Goal: Task Accomplishment & Management: Complete application form

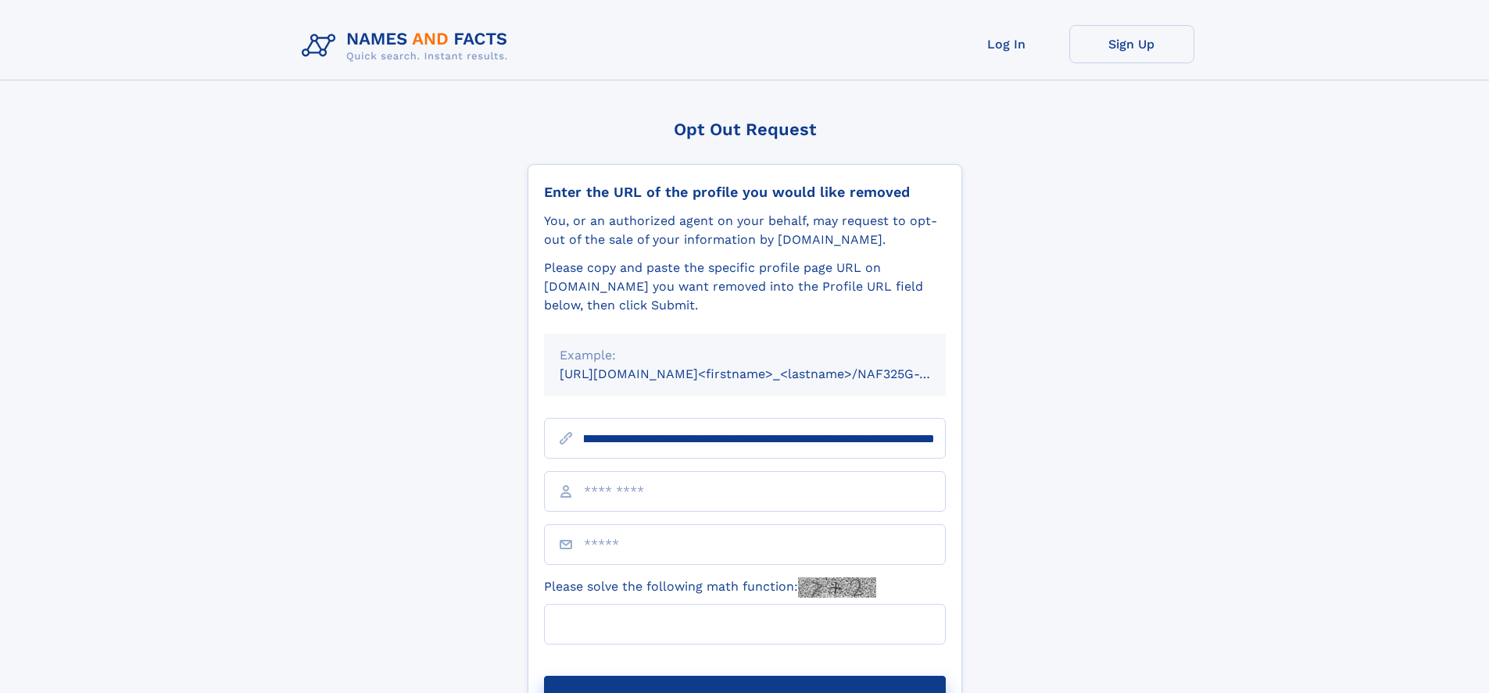
scroll to position [0, 207]
type input "**********"
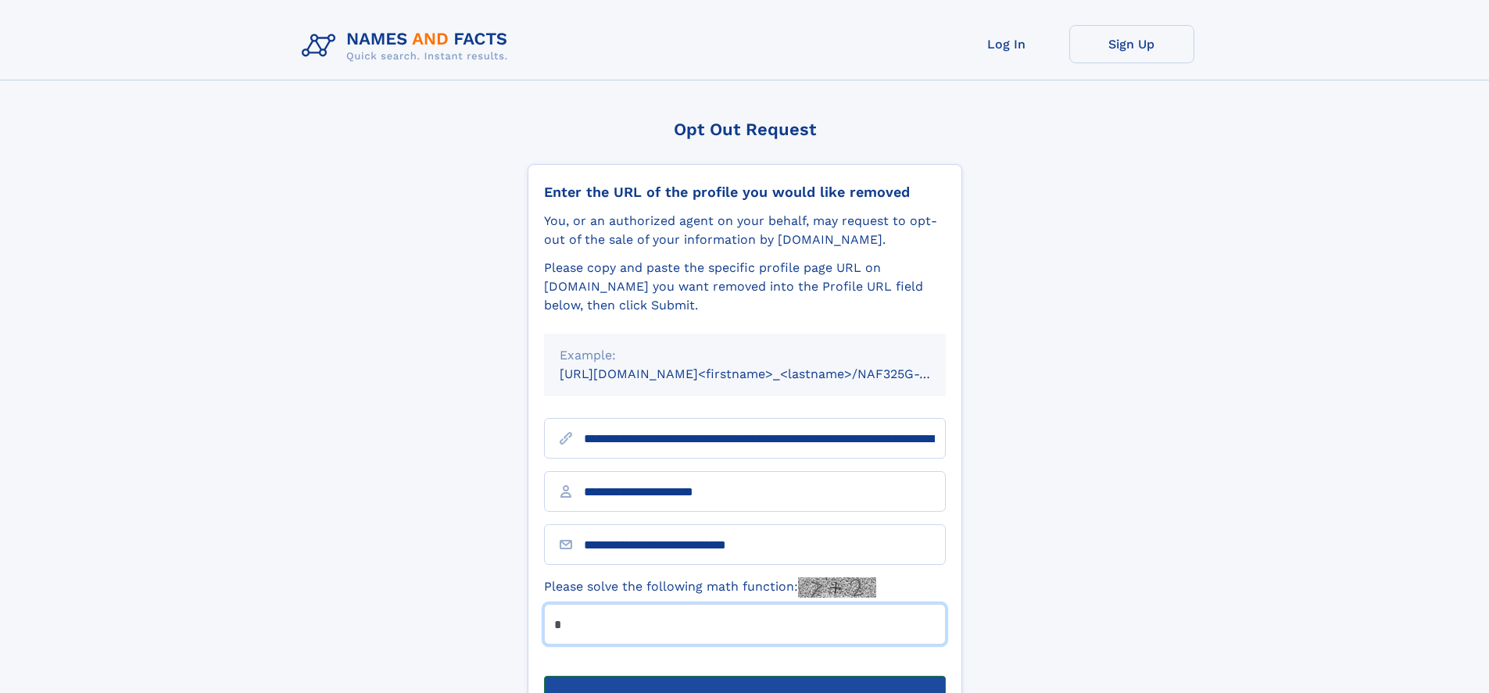
type input "*"
click at [744, 676] on button "Submit Opt Out Request" at bounding box center [745, 701] width 402 height 50
